Goal: Task Accomplishment & Management: Complete application form

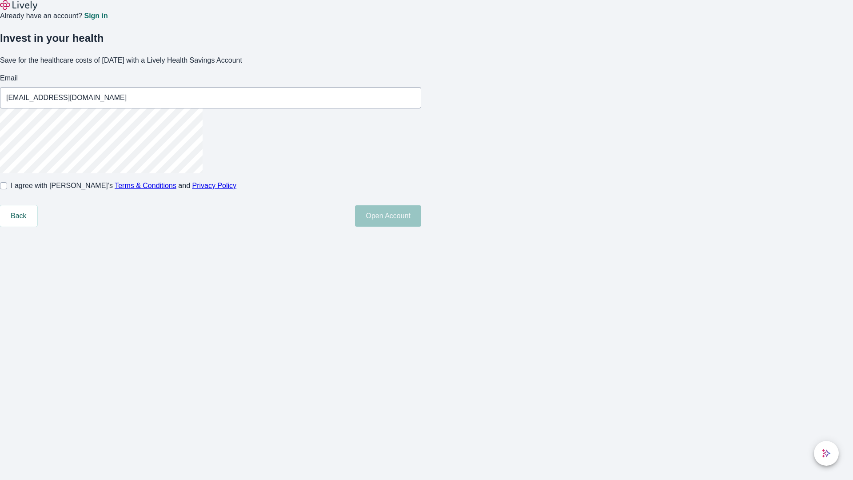
click at [7, 189] on input "I agree with Lively’s Terms & Conditions and Privacy Policy" at bounding box center [3, 185] width 7 height 7
checkbox input "true"
click at [421, 227] on button "Open Account" at bounding box center [388, 215] width 66 height 21
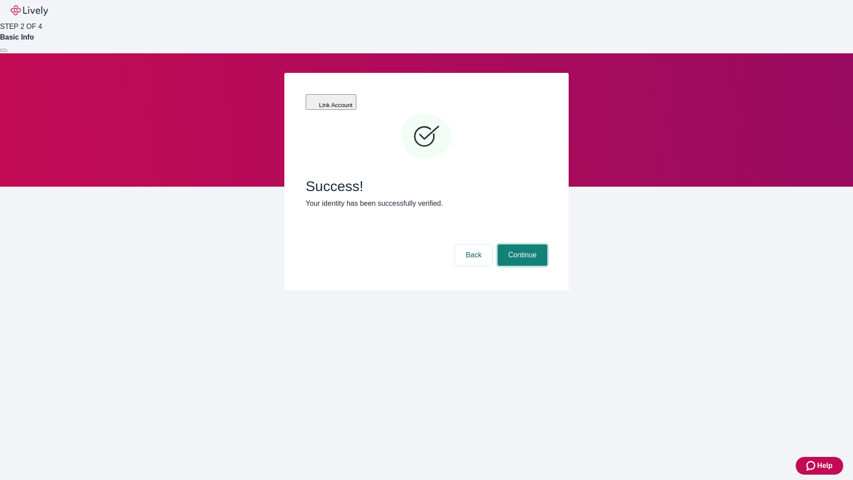
click at [521, 244] on button "Continue" at bounding box center [523, 254] width 50 height 21
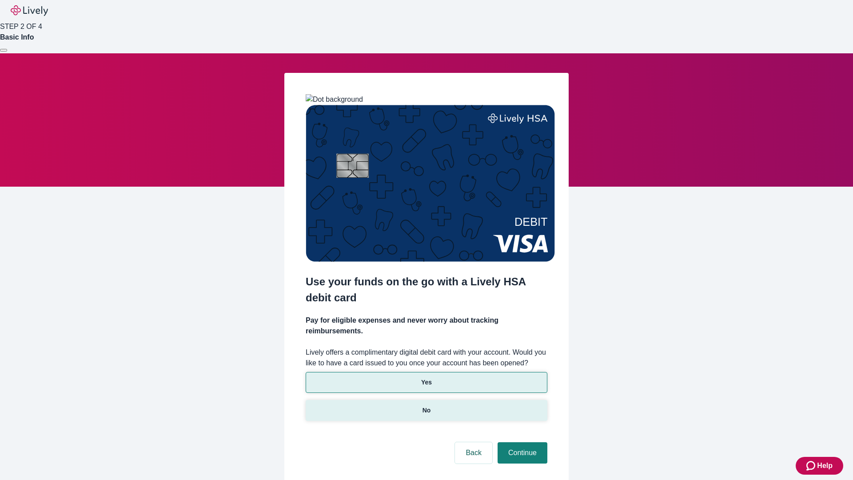
click at [426, 406] on p "No" at bounding box center [427, 410] width 8 height 9
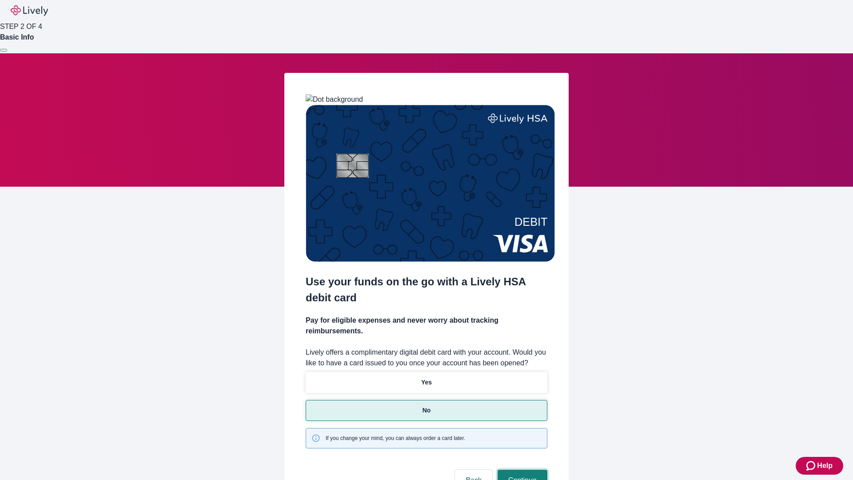
click at [521, 470] on button "Continue" at bounding box center [523, 480] width 50 height 21
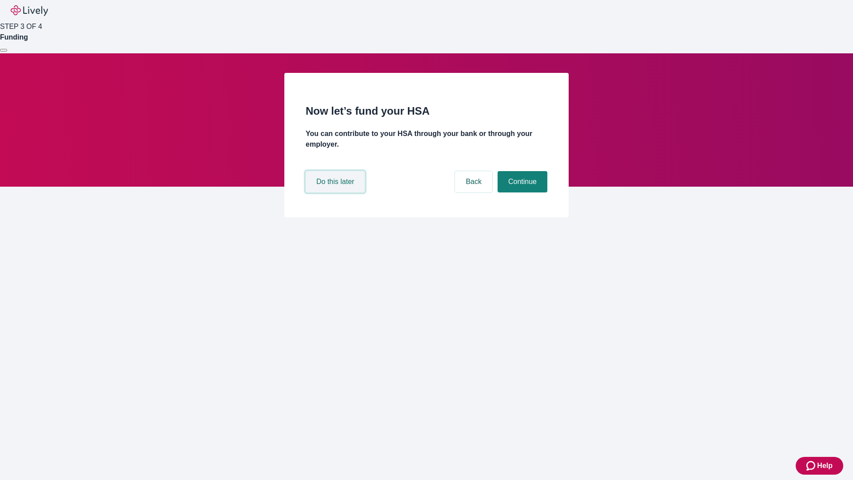
click at [336, 192] on button "Do this later" at bounding box center [335, 181] width 59 height 21
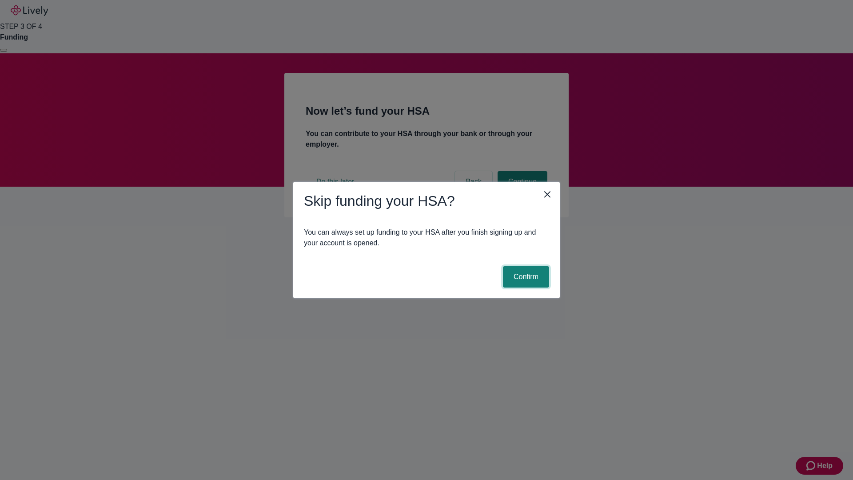
click at [525, 277] on button "Confirm" at bounding box center [526, 276] width 46 height 21
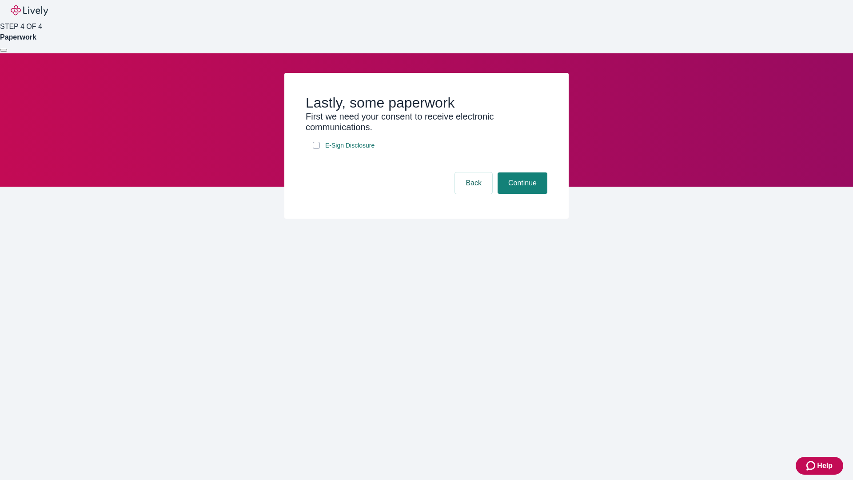
click at [316, 149] on input "E-Sign Disclosure" at bounding box center [316, 145] width 7 height 7
checkbox input "true"
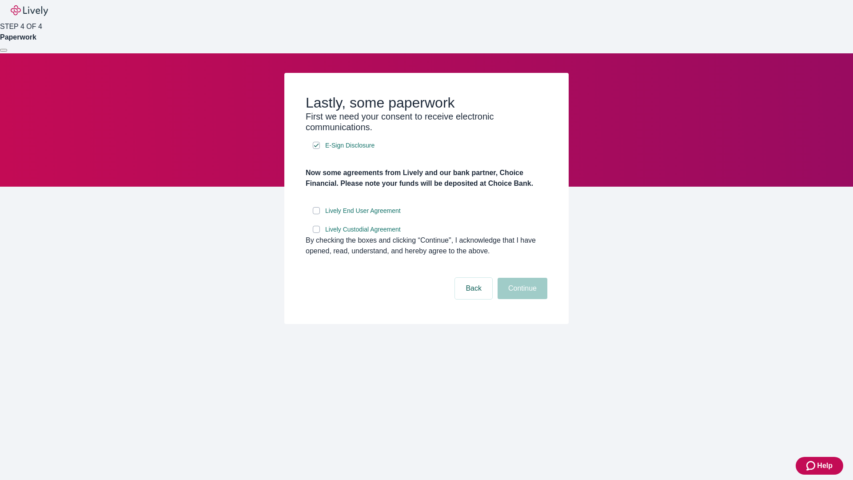
click at [316, 214] on input "Lively End User Agreement" at bounding box center [316, 210] width 7 height 7
checkbox input "true"
click at [316, 233] on input "Lively Custodial Agreement" at bounding box center [316, 229] width 7 height 7
checkbox input "true"
click at [521, 299] on button "Continue" at bounding box center [523, 288] width 50 height 21
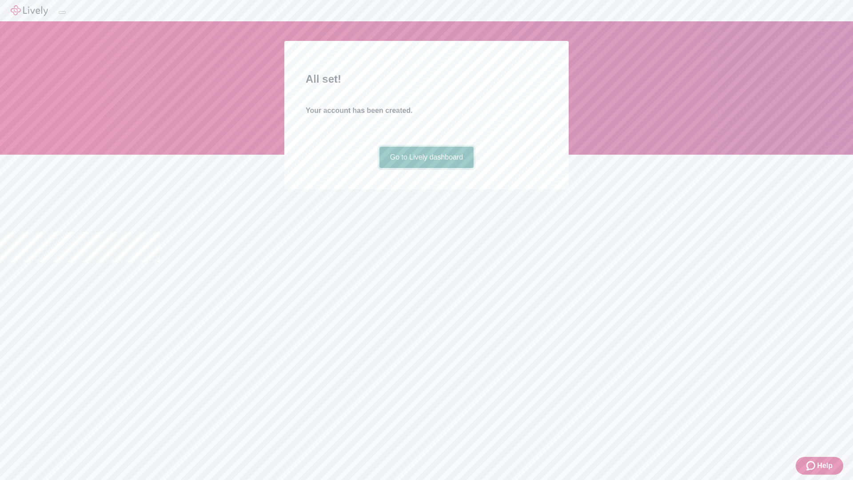
click at [426, 168] on link "Go to Lively dashboard" at bounding box center [426, 157] width 95 height 21
